Goal: Navigation & Orientation: Find specific page/section

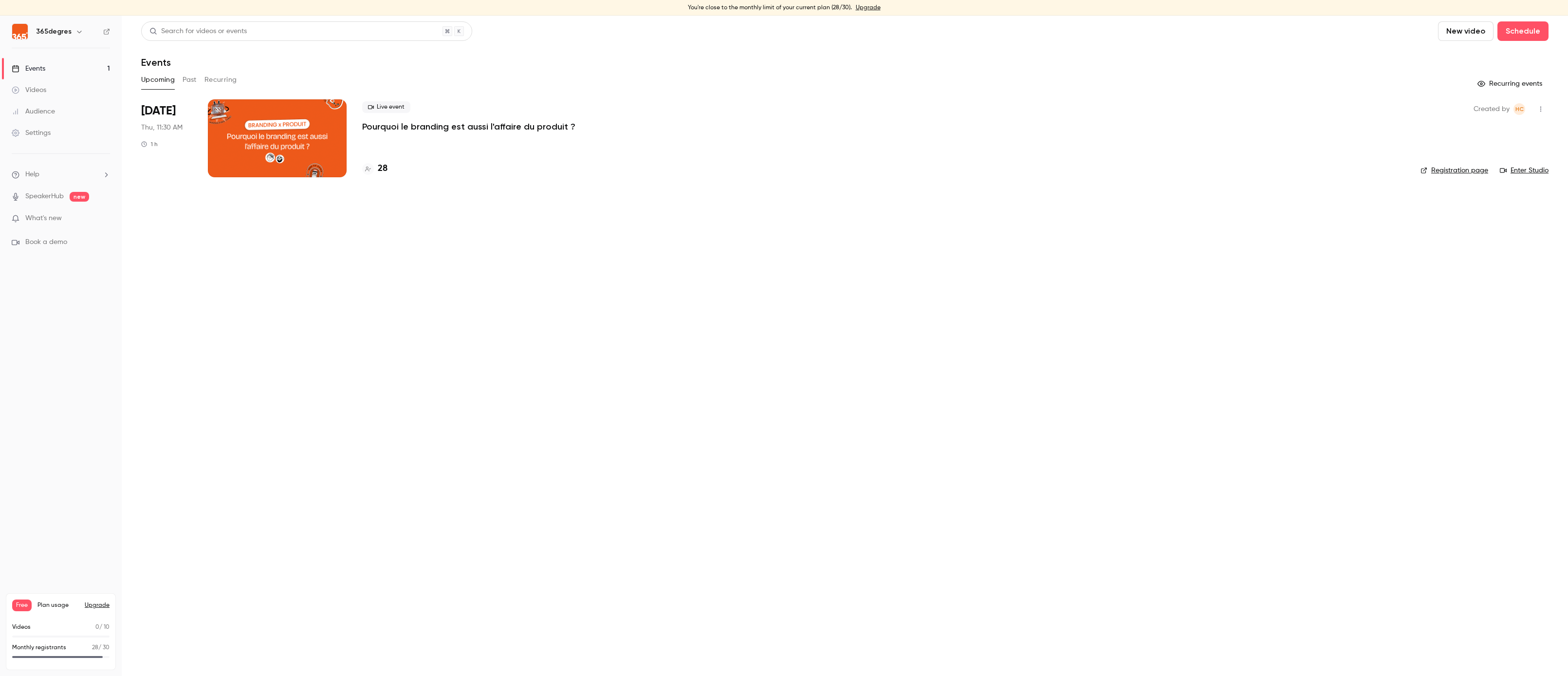
click at [385, 167] on h4 "28" at bounding box center [383, 168] width 10 height 13
